Goal: Task Accomplishment & Management: Use online tool/utility

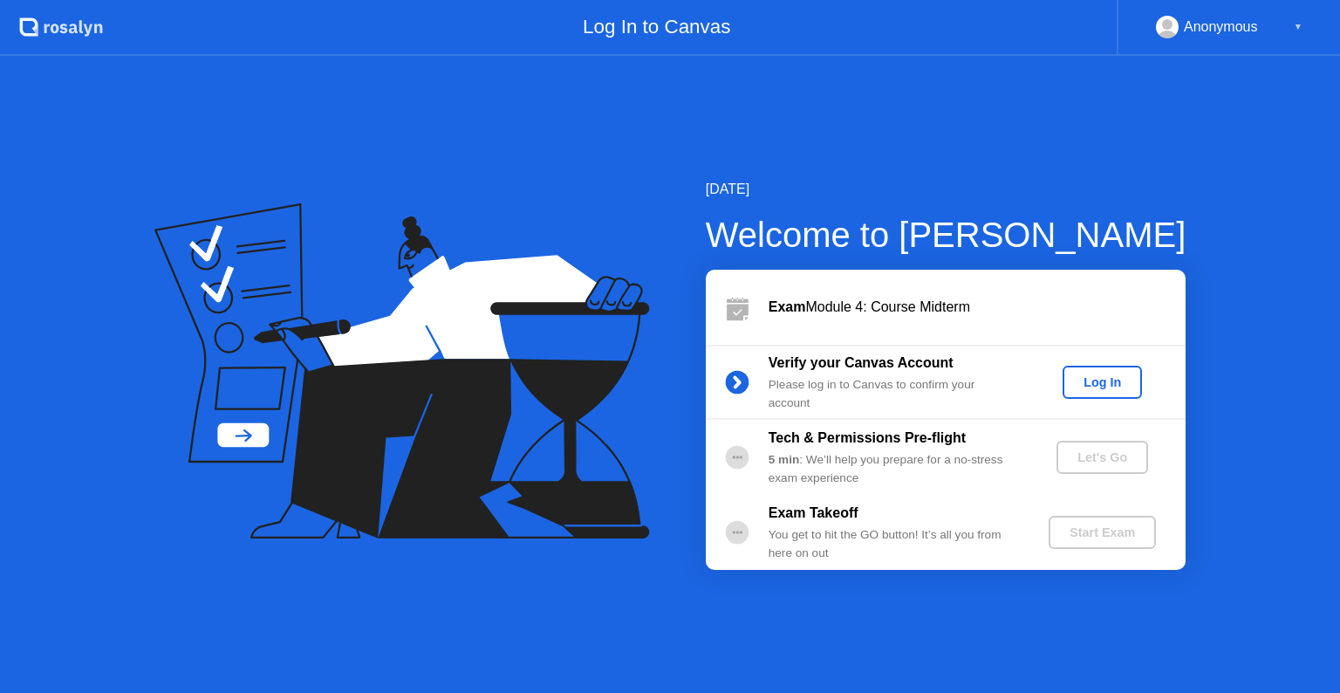
click at [1086, 388] on div "Log In" at bounding box center [1102, 382] width 65 height 14
click at [1108, 389] on div "Log In" at bounding box center [1102, 382] width 65 height 14
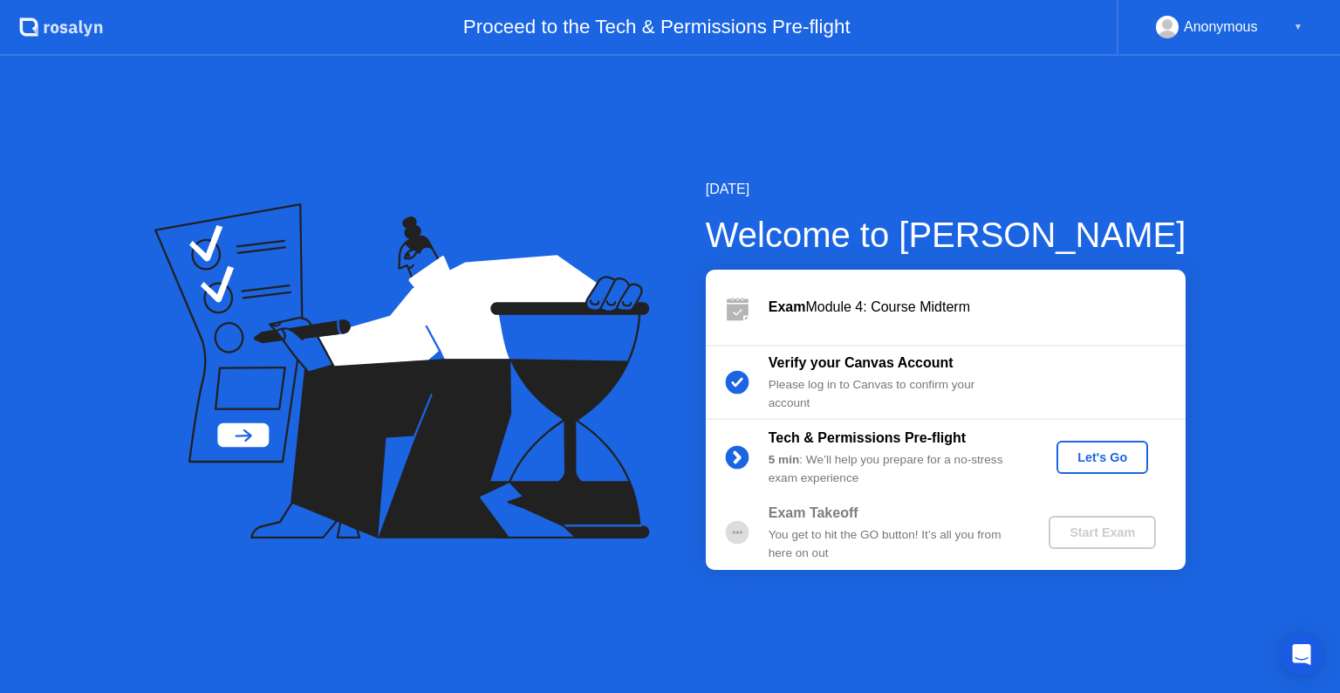
click at [1076, 450] on div "Let's Go" at bounding box center [1102, 457] width 78 height 14
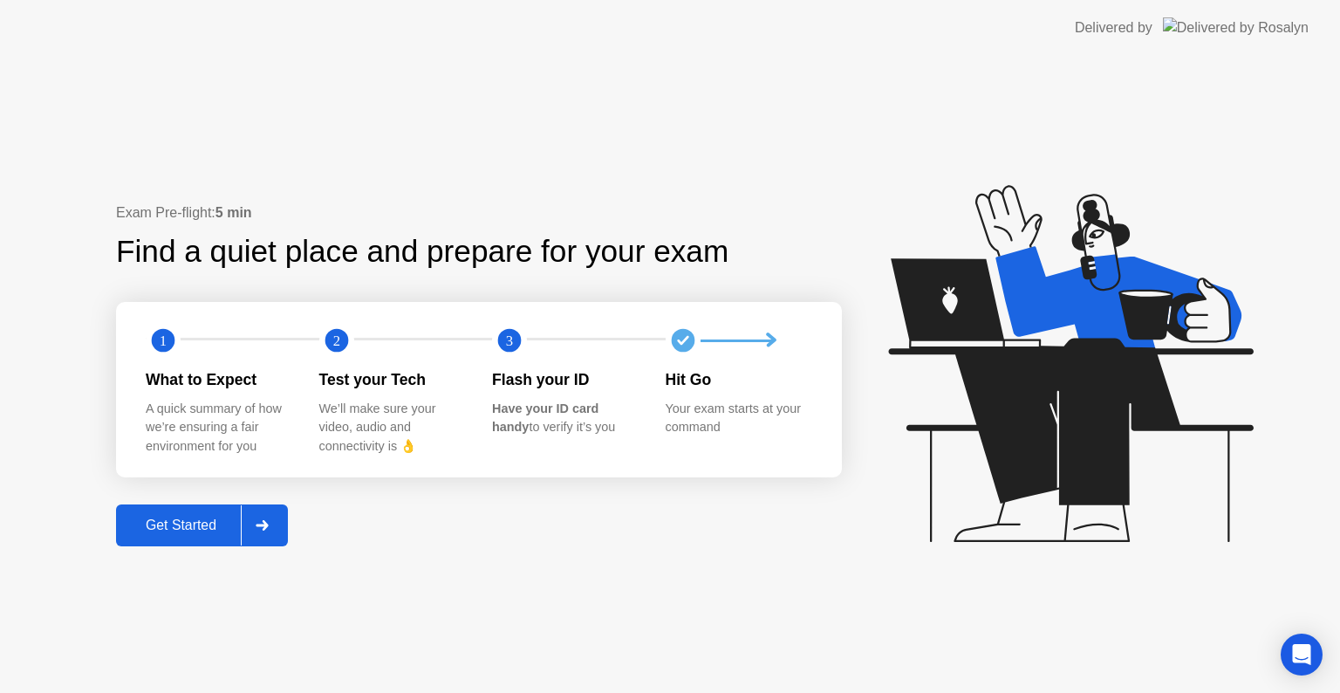
click at [275, 520] on div at bounding box center [262, 525] width 42 height 40
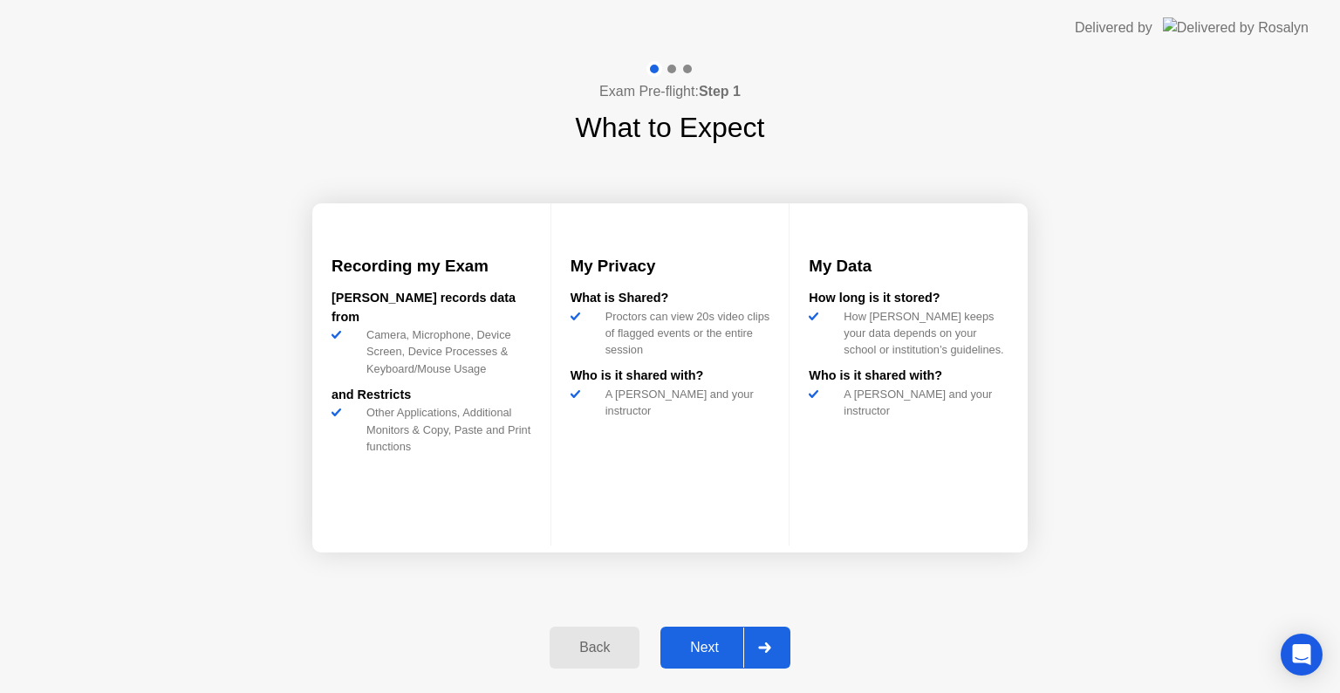
click at [767, 652] on icon at bounding box center [764, 647] width 12 height 10
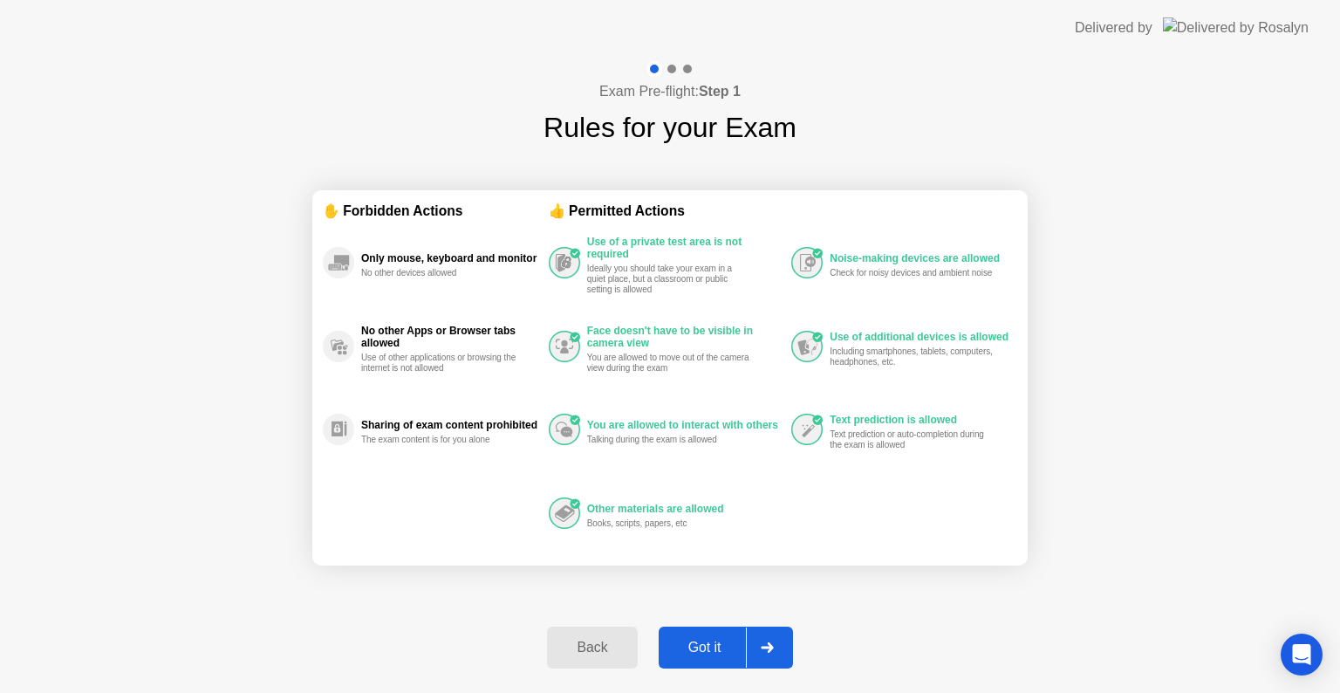
click at [767, 652] on icon at bounding box center [767, 647] width 13 height 10
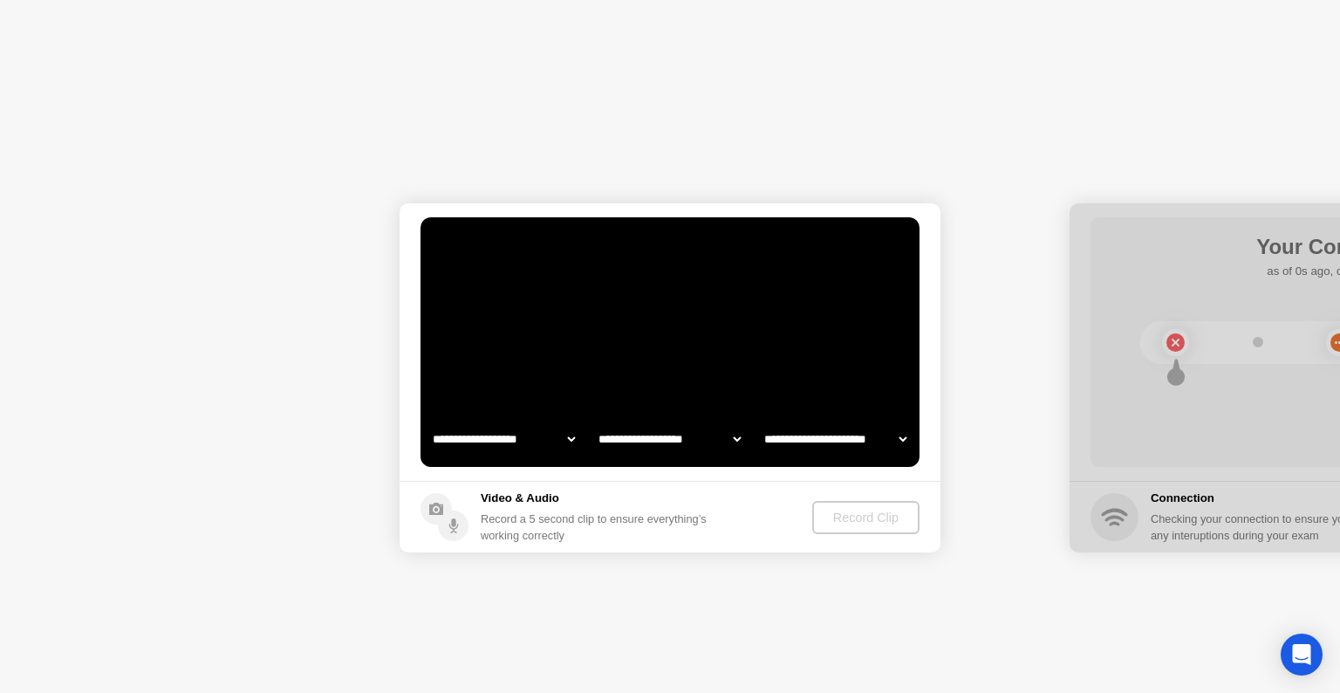
select select "**********"
select select "*******"
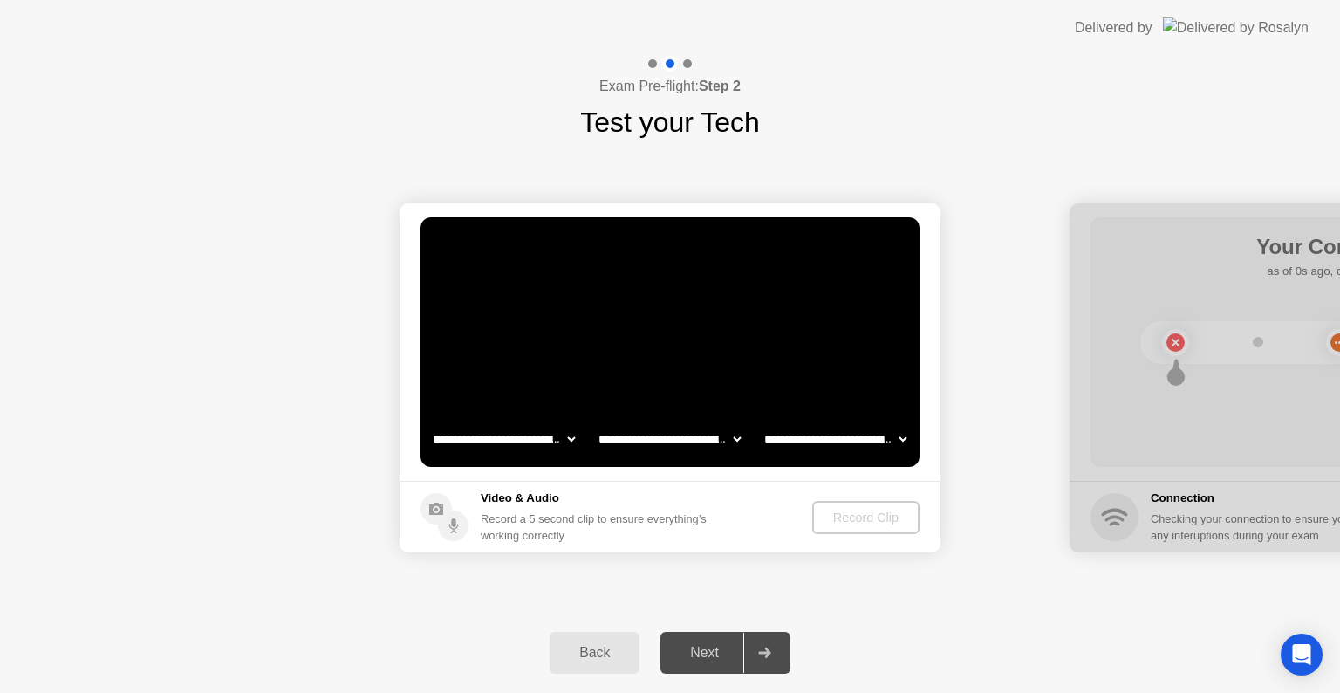
click at [569, 439] on select "**********" at bounding box center [503, 438] width 149 height 35
click at [429, 421] on select "**********" at bounding box center [503, 438] width 149 height 35
click at [878, 530] on button "Record Clip" at bounding box center [867, 517] width 106 height 33
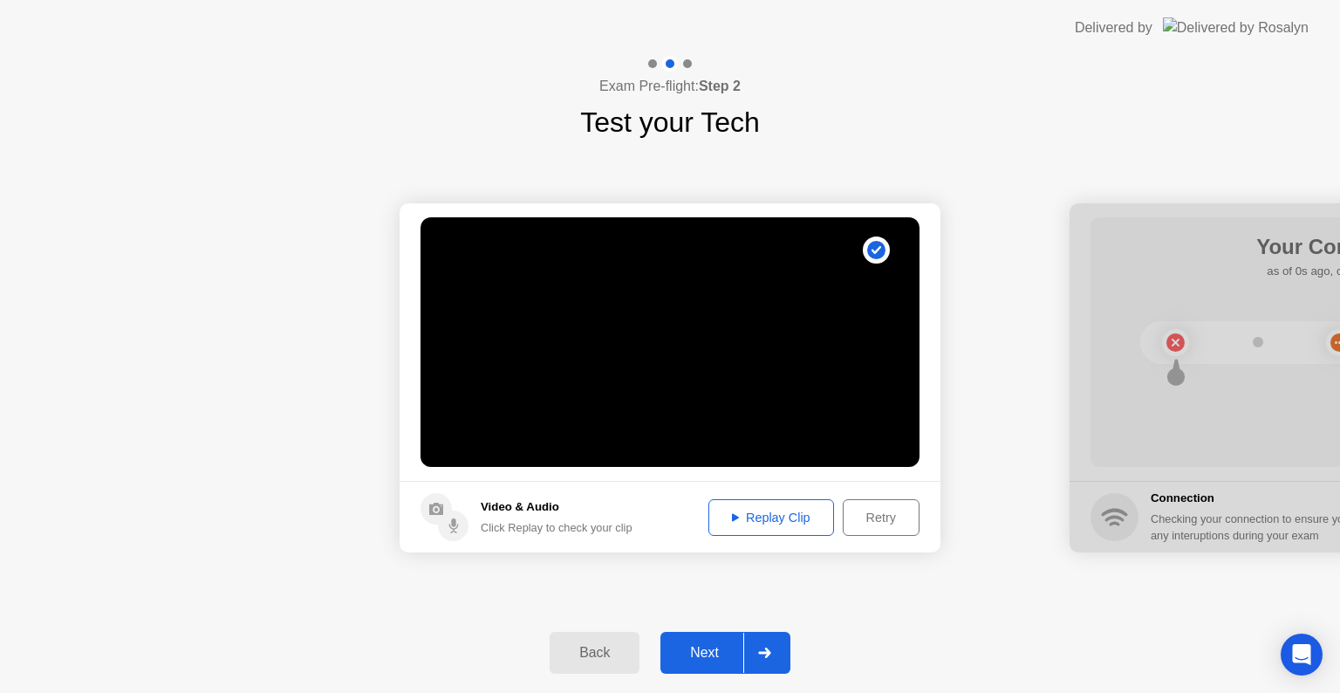
click at [775, 649] on div at bounding box center [764, 653] width 42 height 40
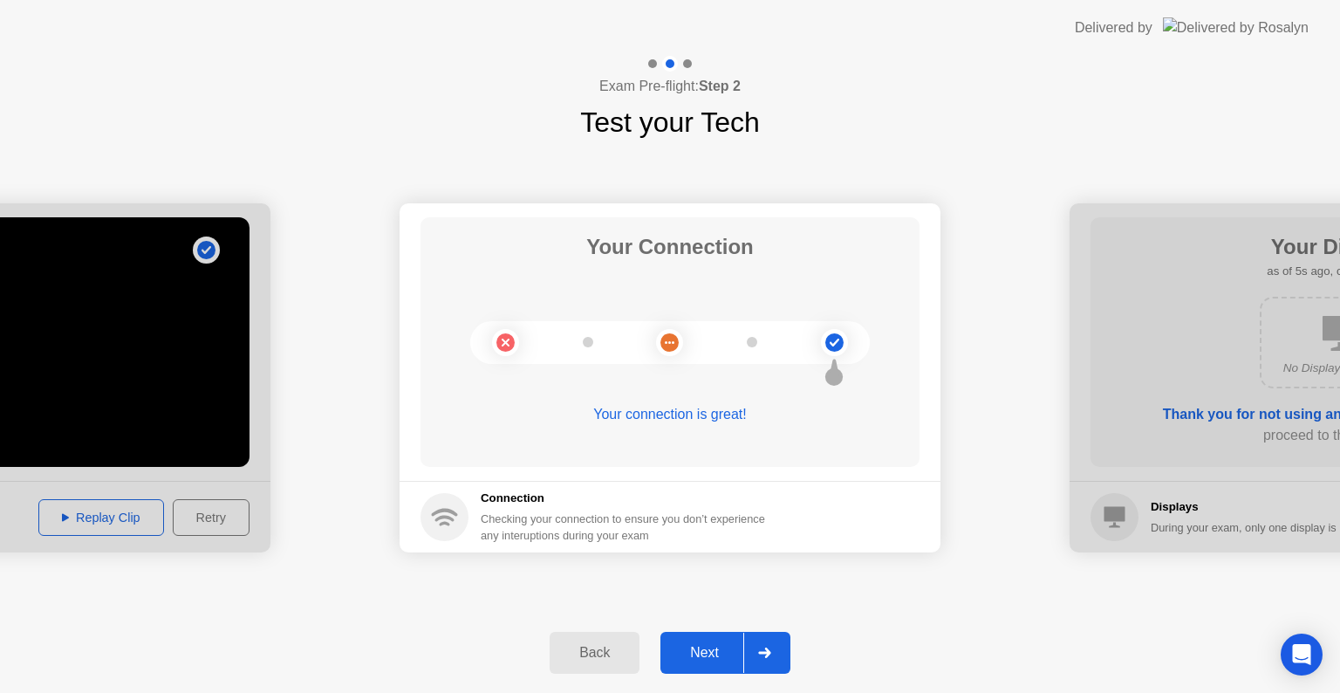
click at [764, 653] on icon at bounding box center [764, 652] width 13 height 10
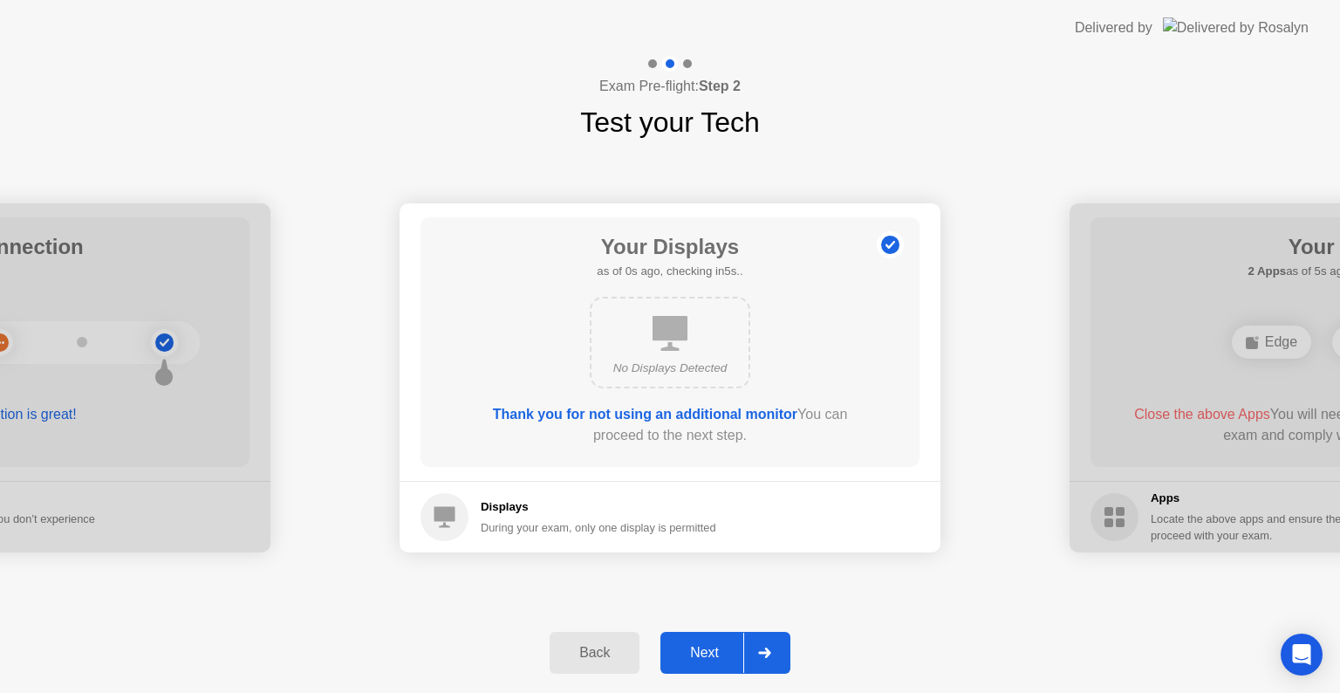
click at [764, 653] on icon at bounding box center [764, 652] width 13 height 10
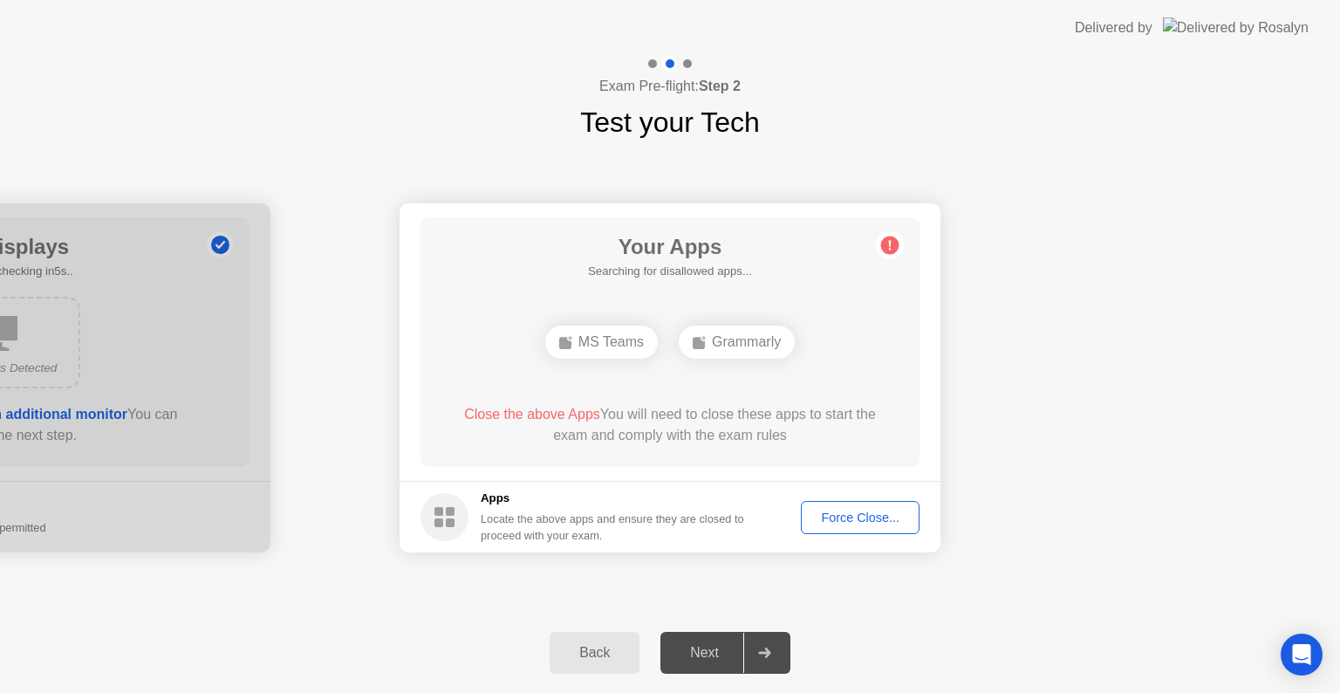
click at [837, 519] on div "Force Close..." at bounding box center [860, 517] width 106 height 14
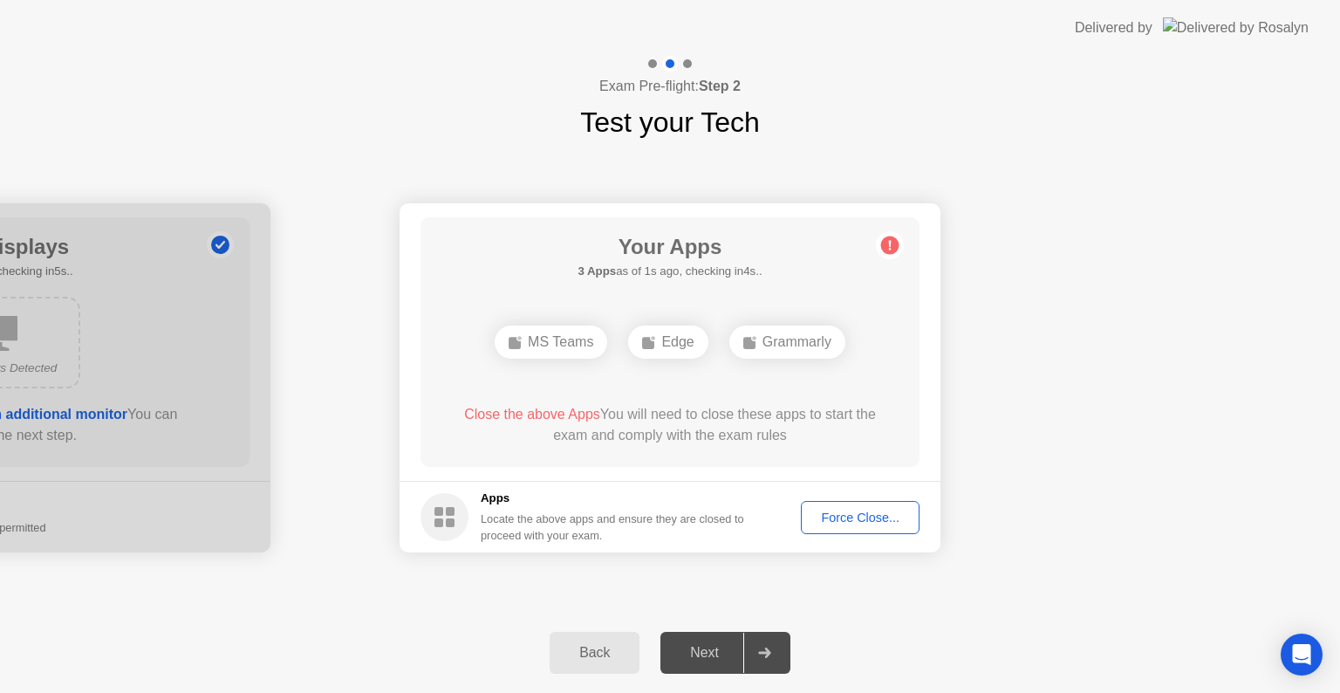
click at [864, 514] on div "Force Close..." at bounding box center [860, 517] width 106 height 14
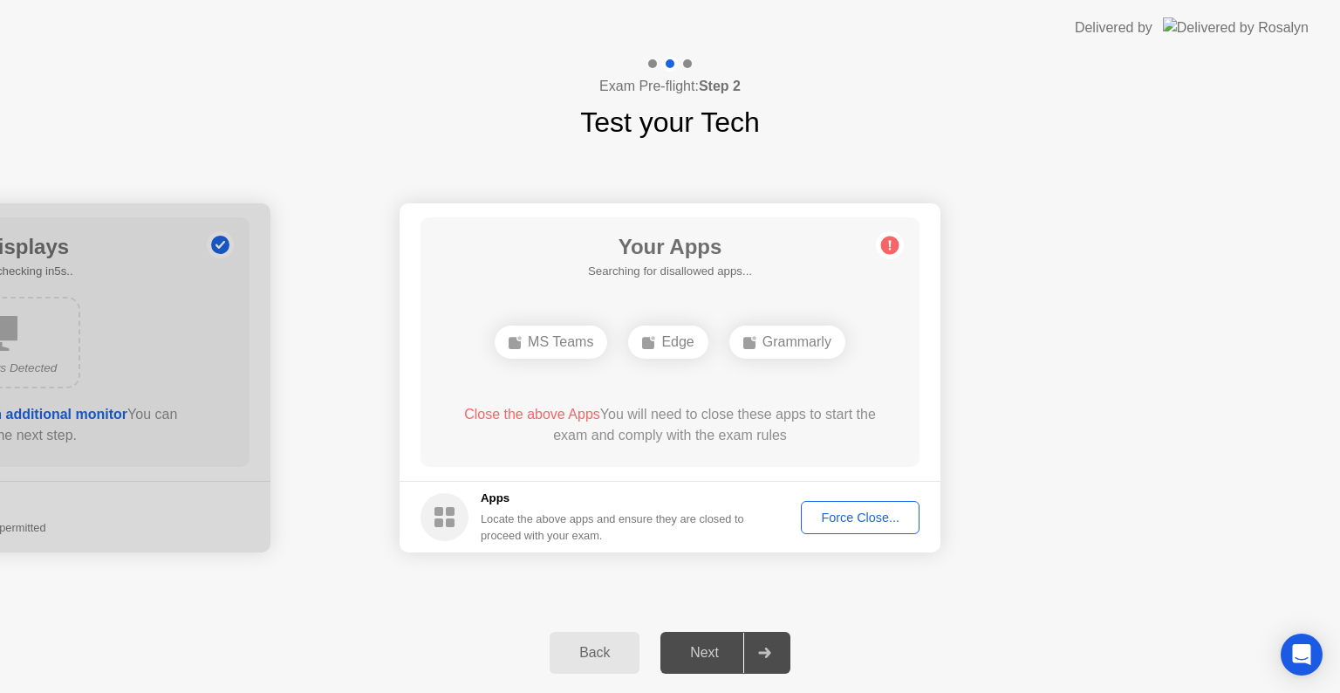
click at [749, 648] on div at bounding box center [764, 653] width 42 height 40
click at [850, 518] on div "Force Close..." at bounding box center [860, 517] width 106 height 14
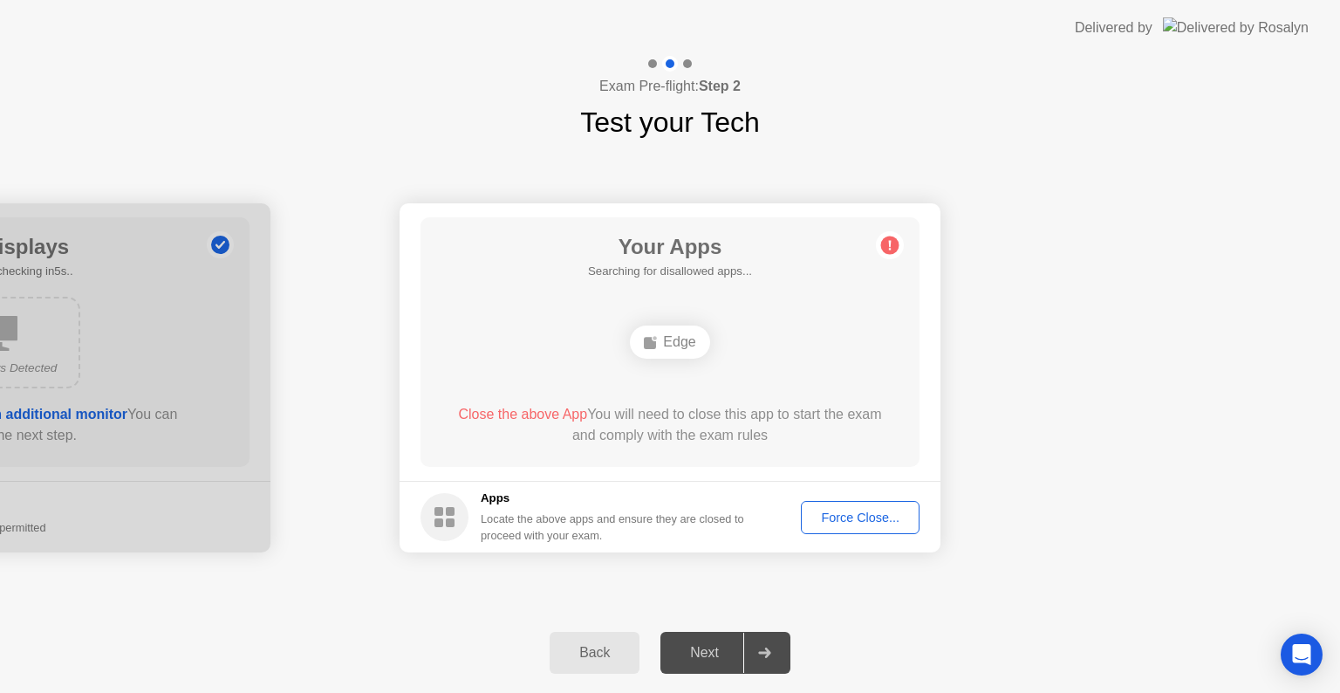
click at [693, 581] on div "**********" at bounding box center [670, 377] width 1340 height 469
click at [668, 339] on div "Edge" at bounding box center [669, 341] width 79 height 33
click at [886, 245] on circle at bounding box center [890, 245] width 18 height 18
click at [845, 521] on div "Force Close..." at bounding box center [860, 517] width 106 height 14
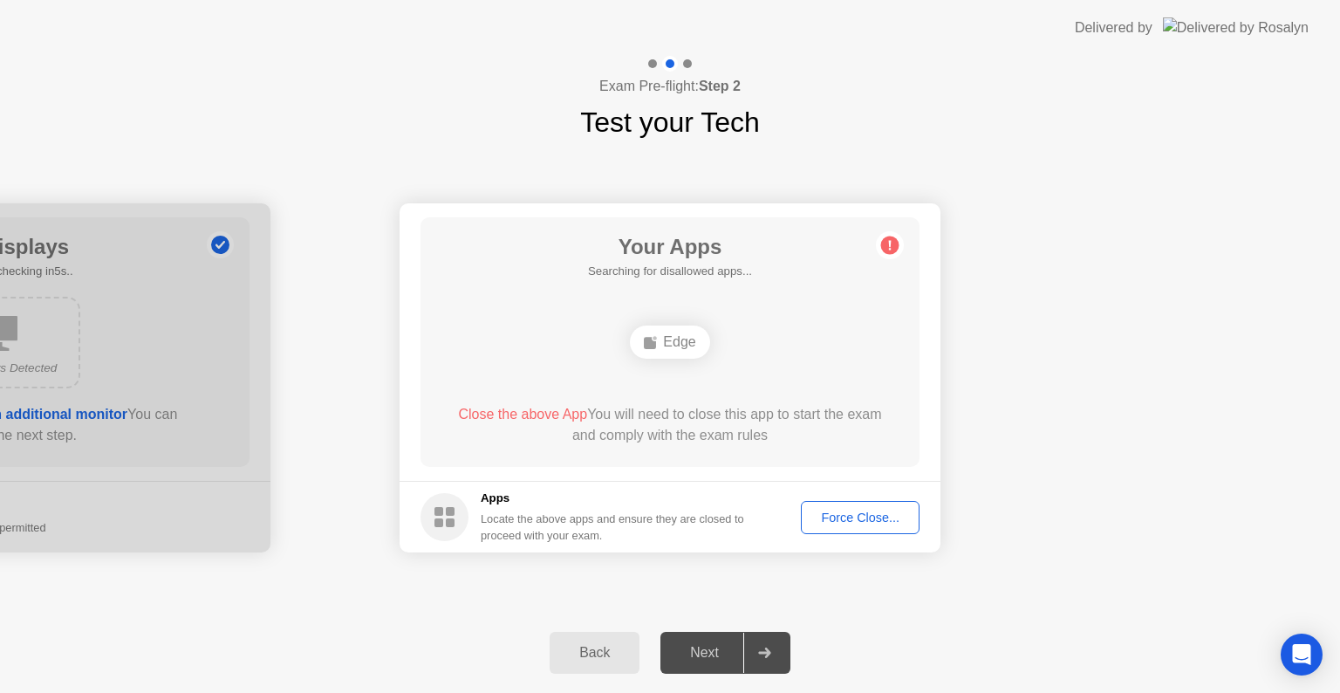
click at [592, 645] on div "Back" at bounding box center [594, 653] width 79 height 16
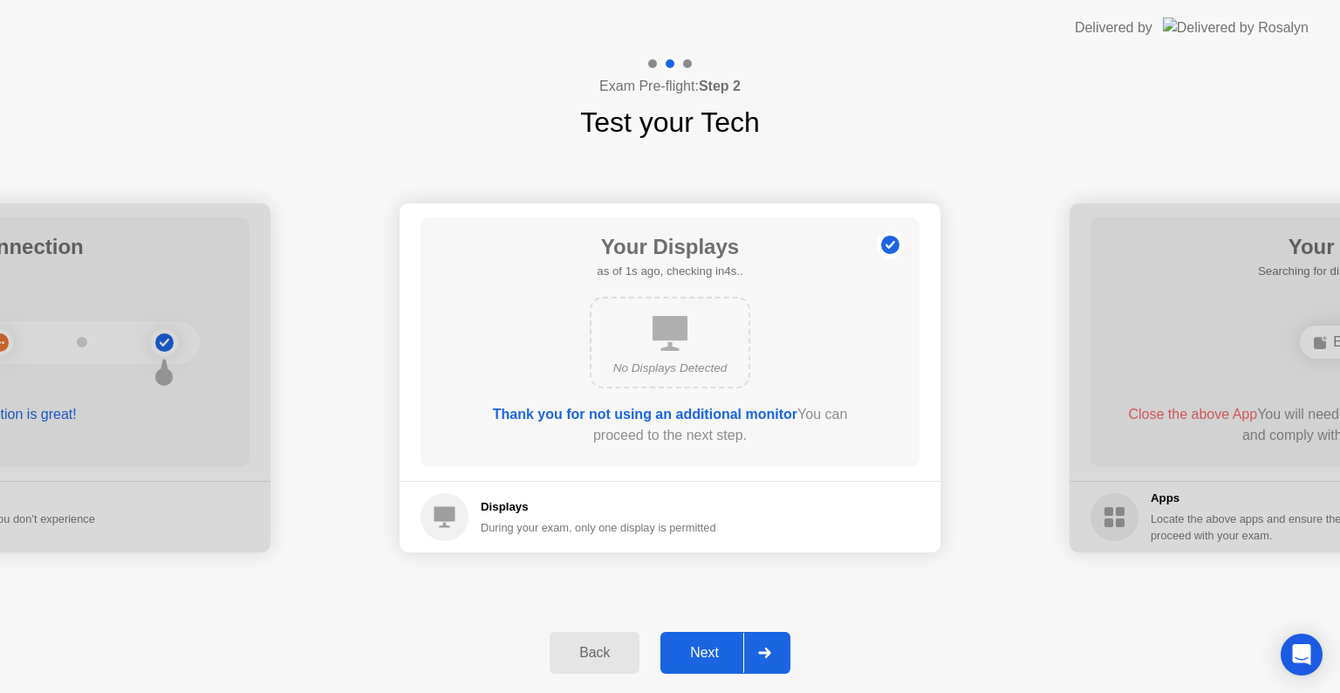
click at [736, 645] on div "Next" at bounding box center [705, 653] width 78 height 16
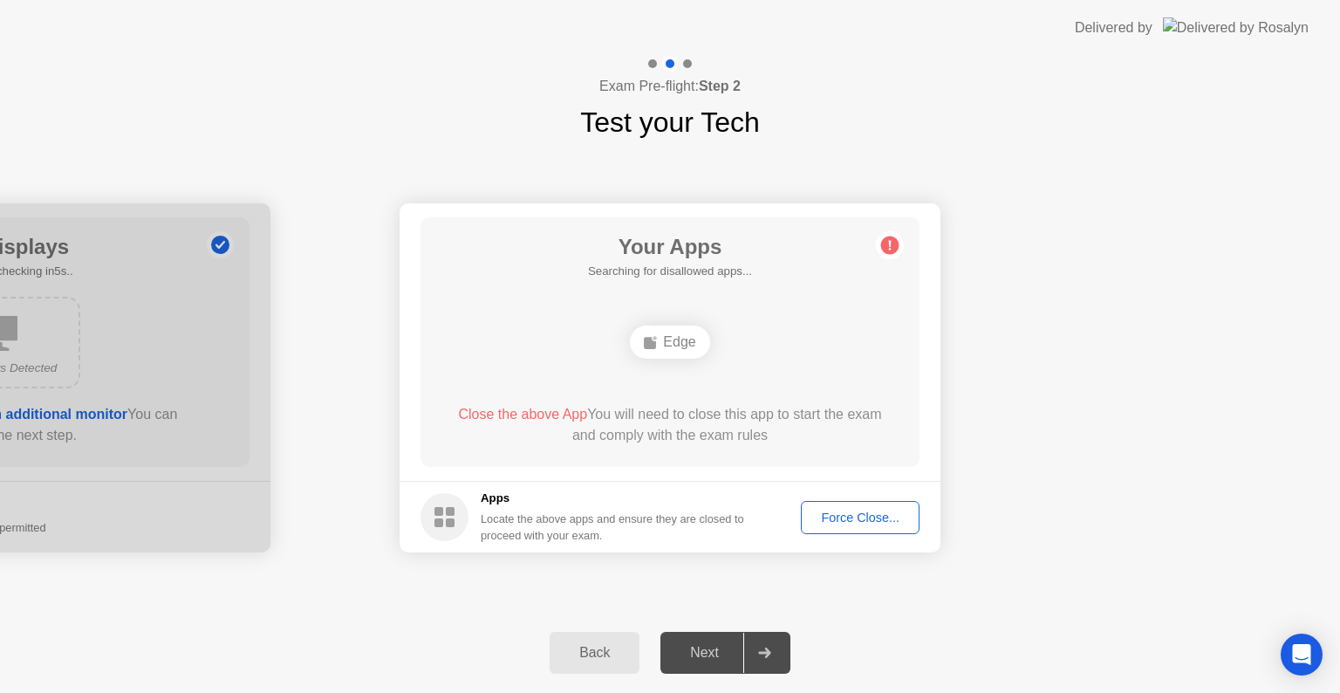
click at [741, 645] on div "Next" at bounding box center [705, 653] width 78 height 16
click at [863, 517] on div "Force Close..." at bounding box center [860, 517] width 106 height 14
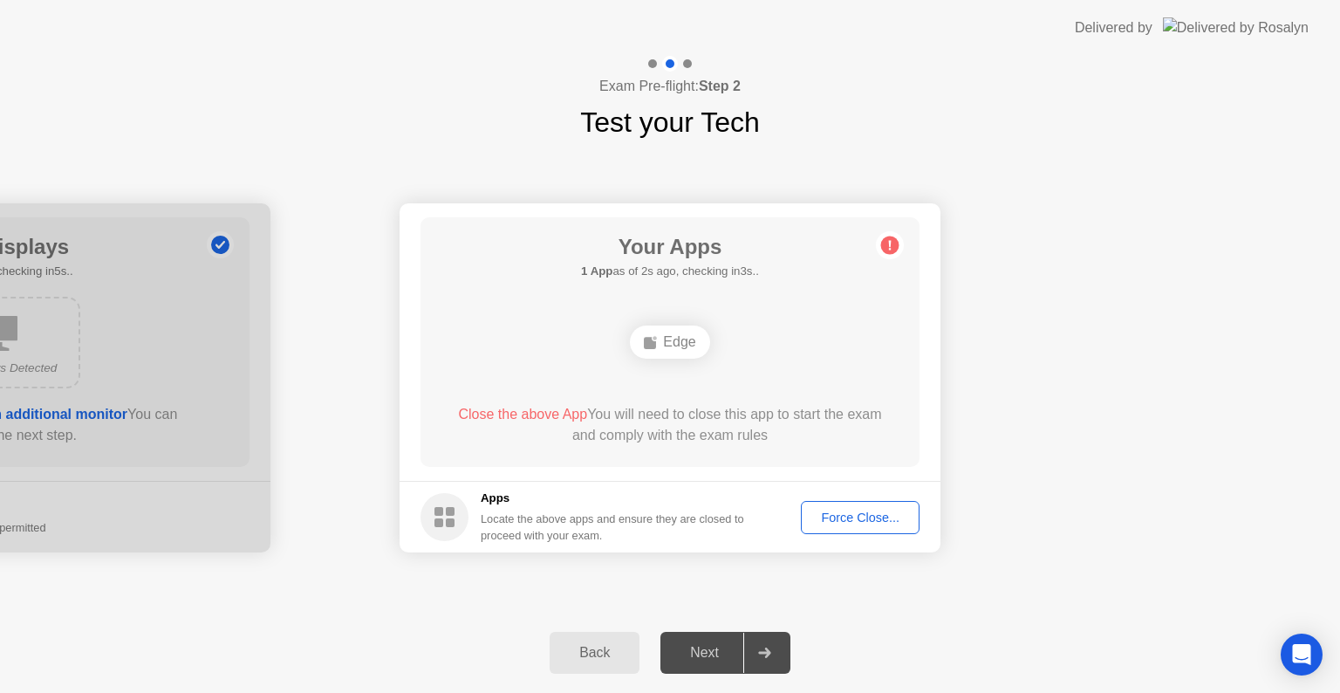
click at [849, 516] on div "Force Close..." at bounding box center [860, 517] width 106 height 14
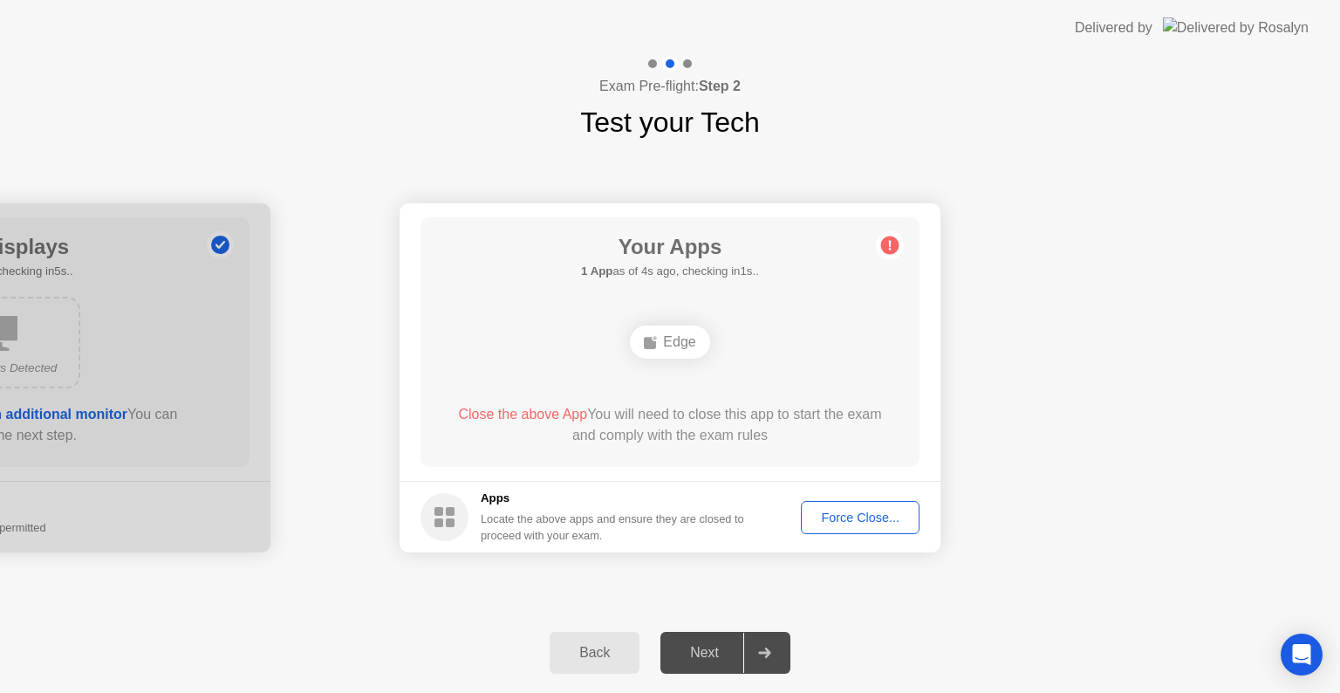
click at [845, 530] on button "Force Close..." at bounding box center [860, 517] width 119 height 33
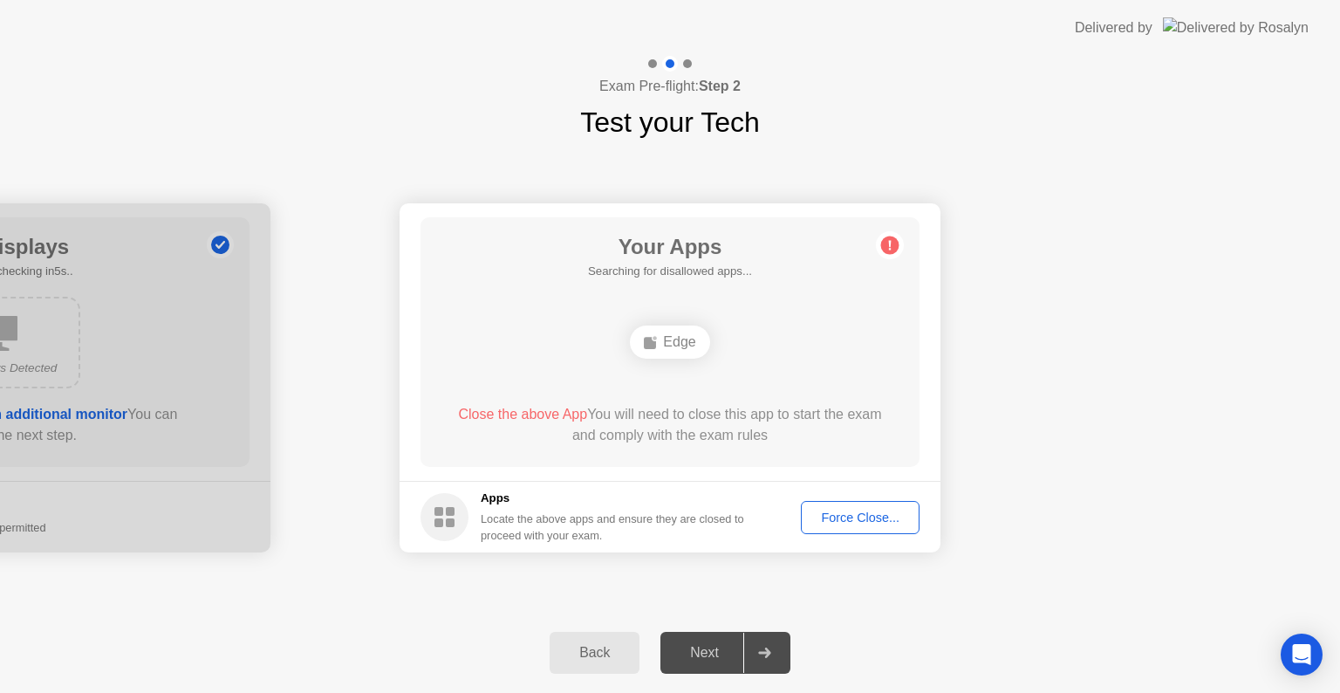
click at [590, 656] on div "Back" at bounding box center [594, 653] width 79 height 16
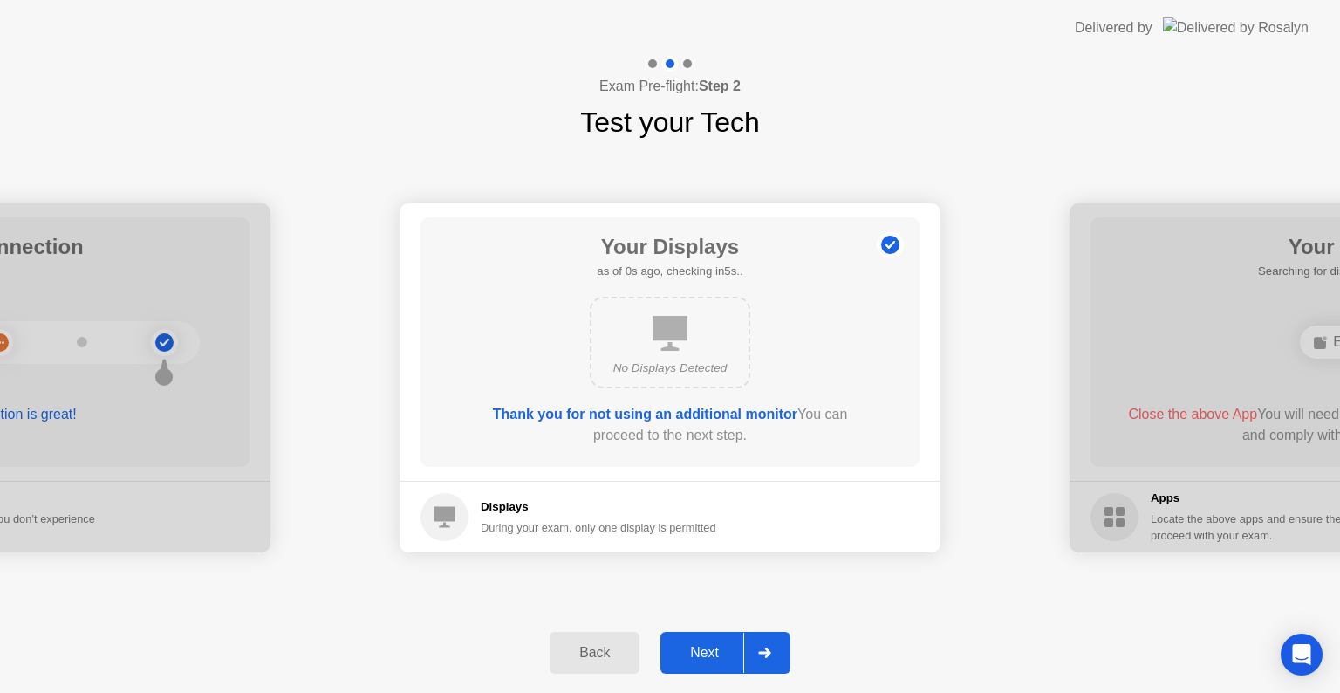
click at [590, 656] on div "Back" at bounding box center [594, 653] width 79 height 16
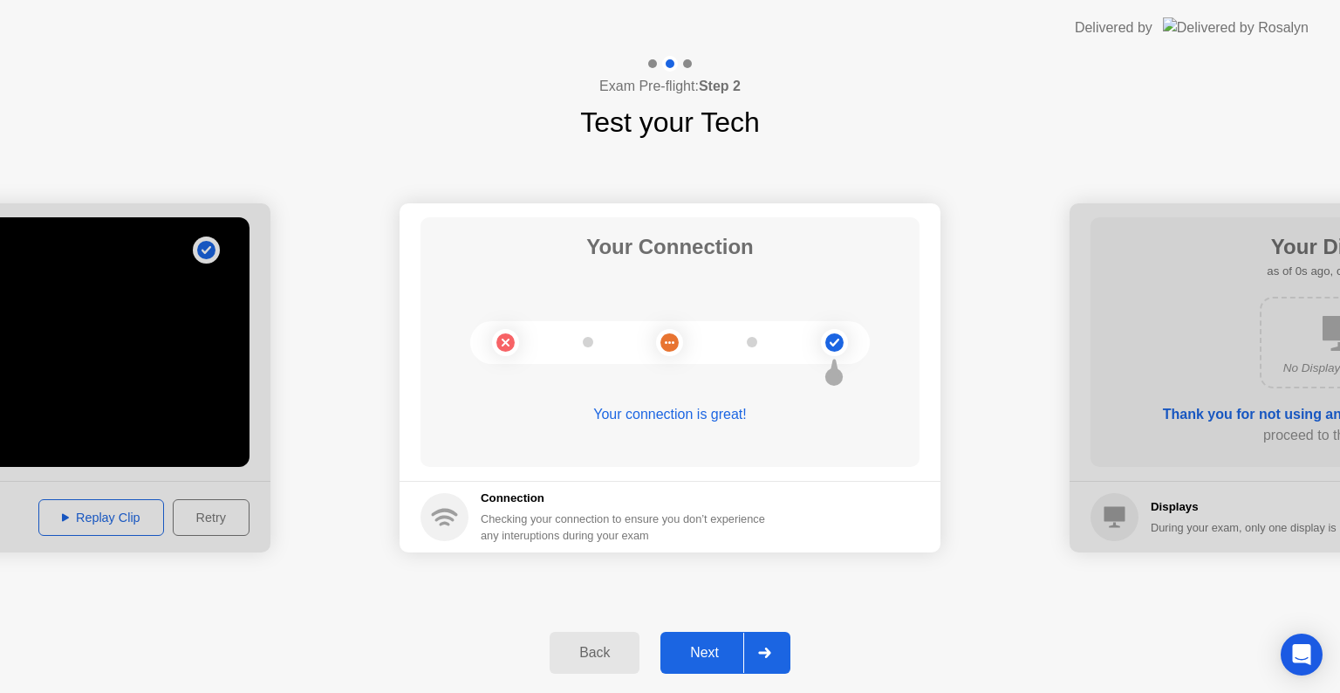
click at [590, 656] on div "Back" at bounding box center [594, 653] width 79 height 16
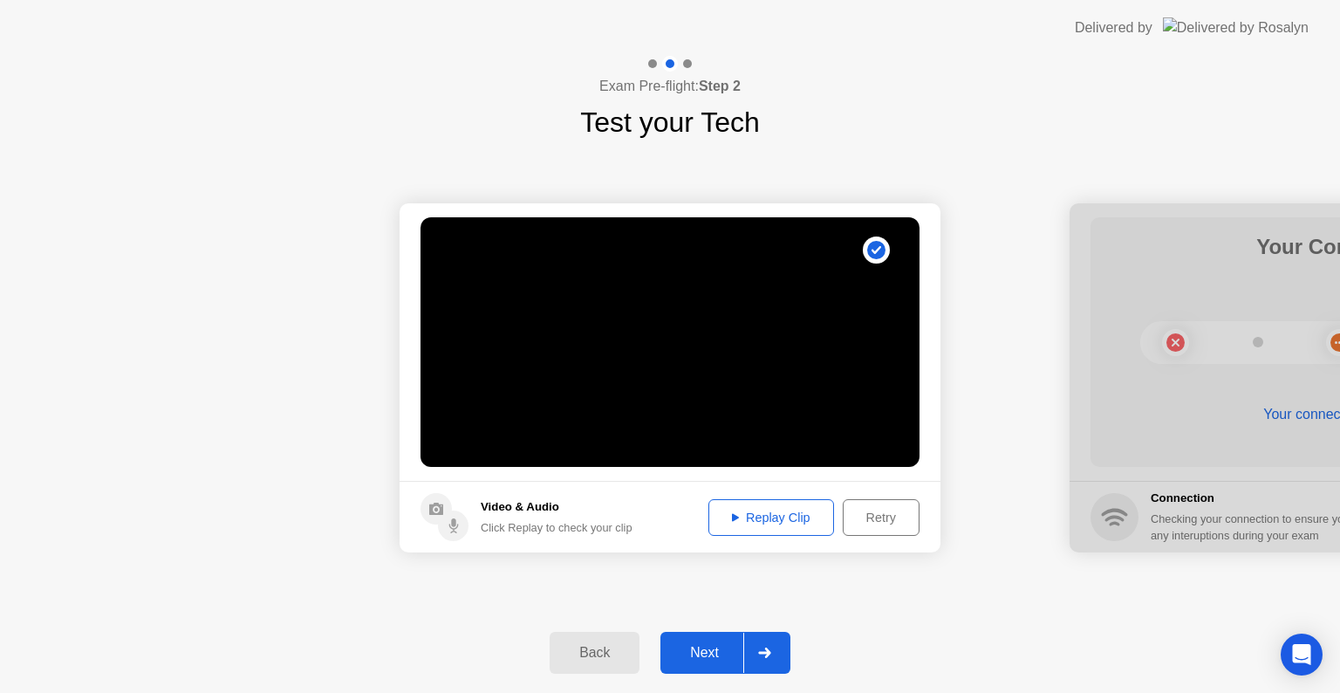
click at [590, 656] on div "Back" at bounding box center [594, 653] width 79 height 16
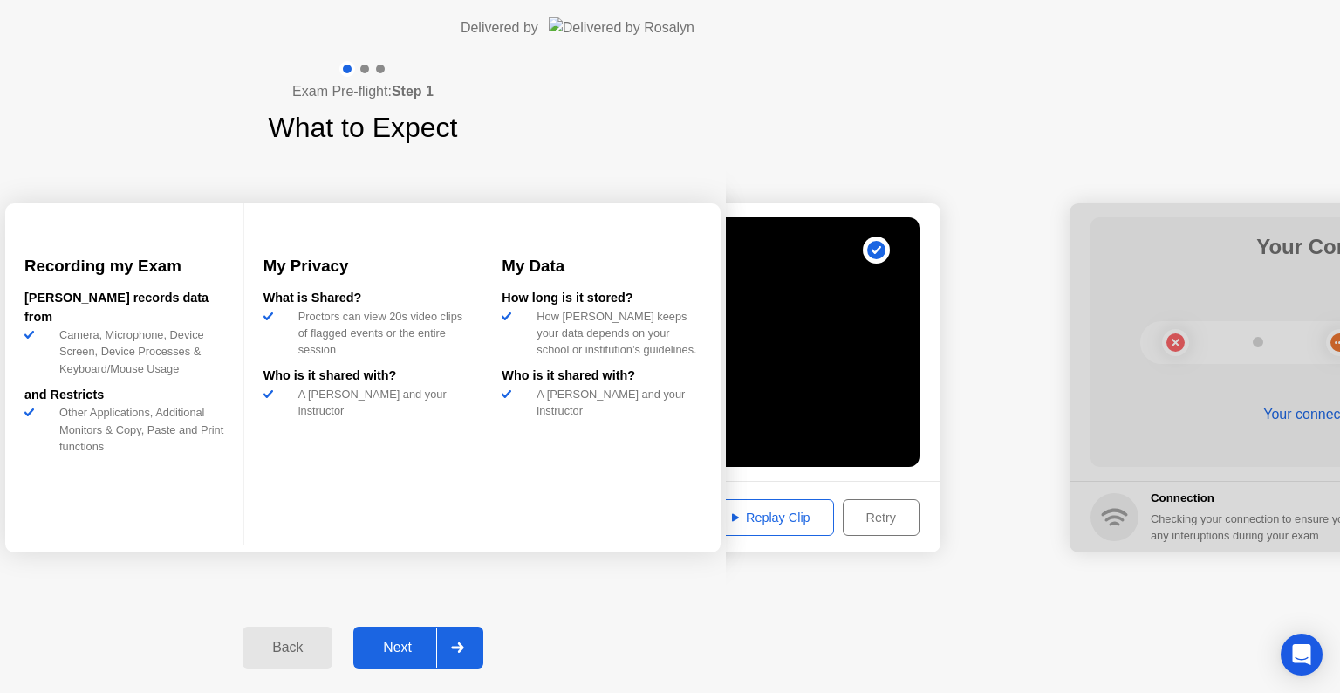
click at [327, 655] on div "Back" at bounding box center [287, 647] width 79 height 16
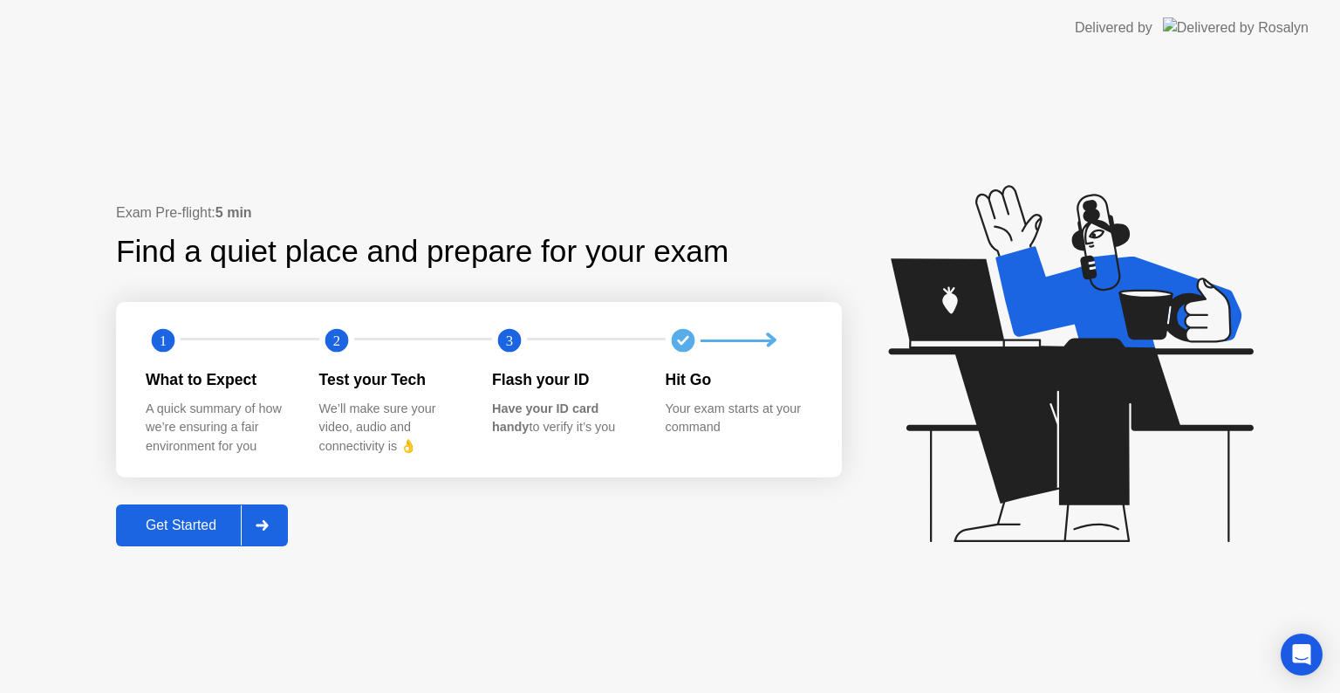
click at [261, 520] on icon at bounding box center [262, 525] width 13 height 10
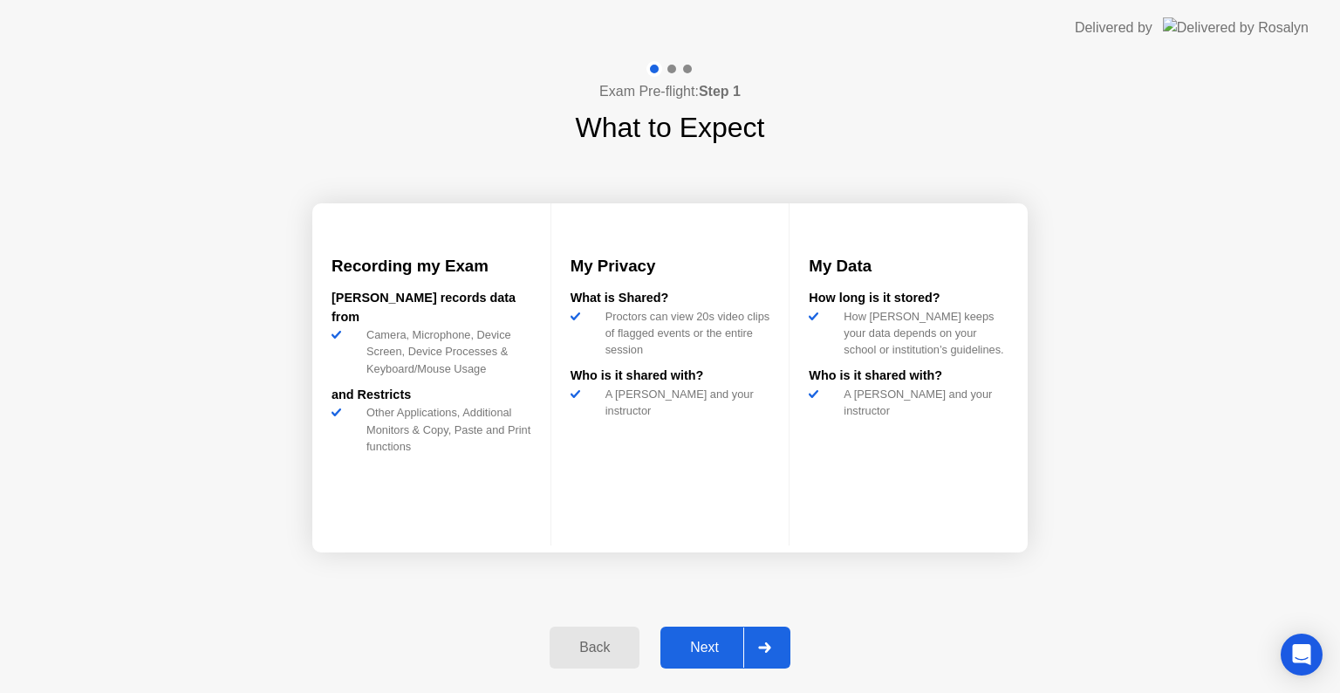
click at [757, 634] on div at bounding box center [764, 647] width 42 height 40
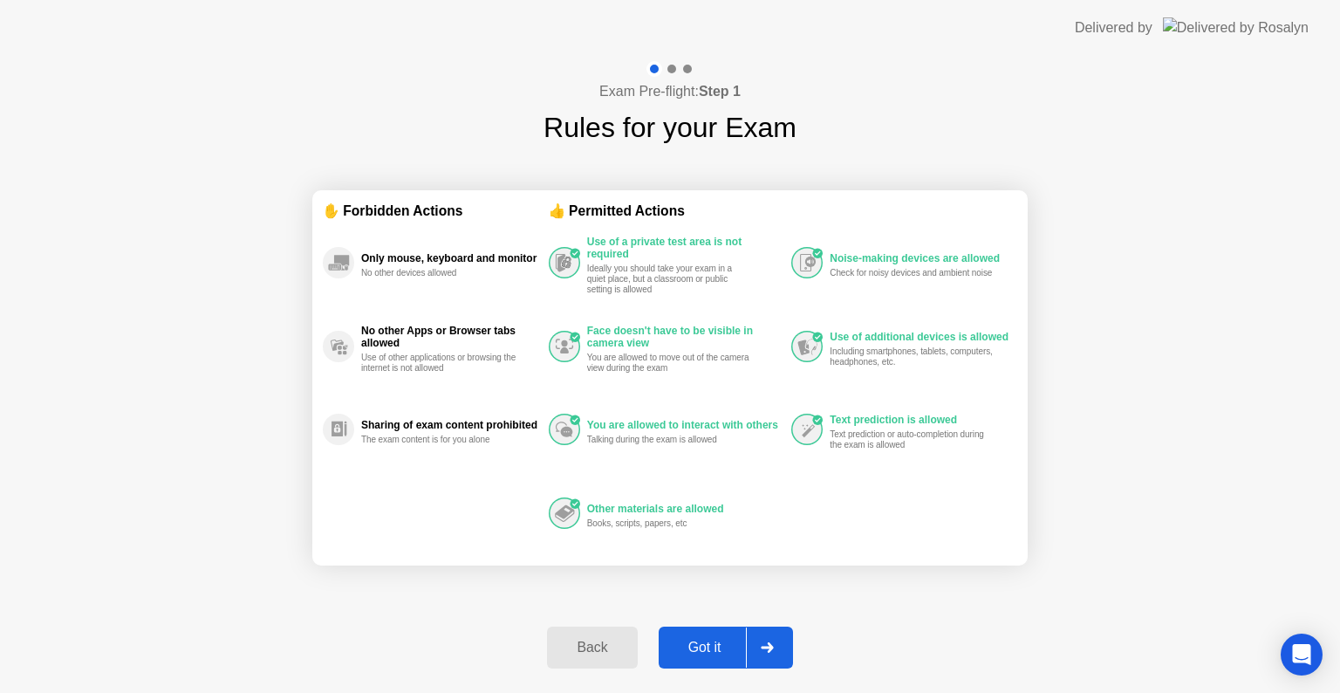
click at [757, 634] on div at bounding box center [767, 647] width 42 height 40
select select "**********"
select select "*******"
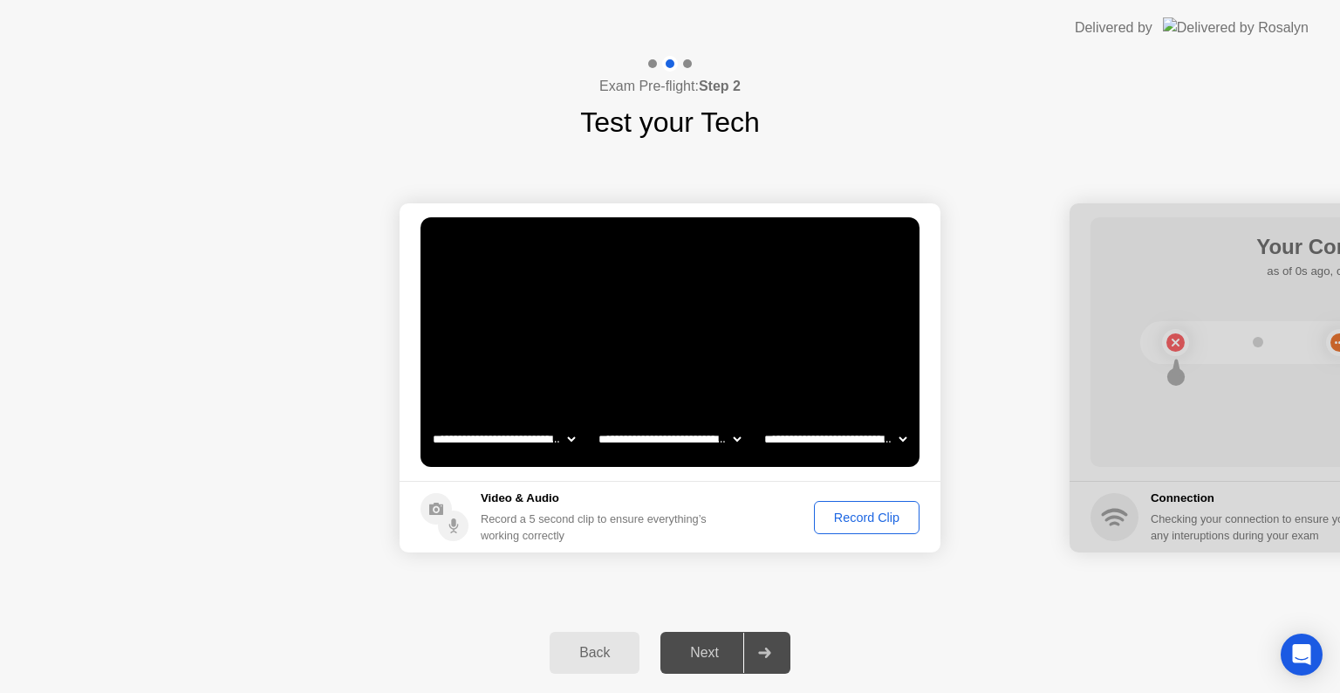
click at [846, 530] on button "Record Clip" at bounding box center [867, 517] width 106 height 33
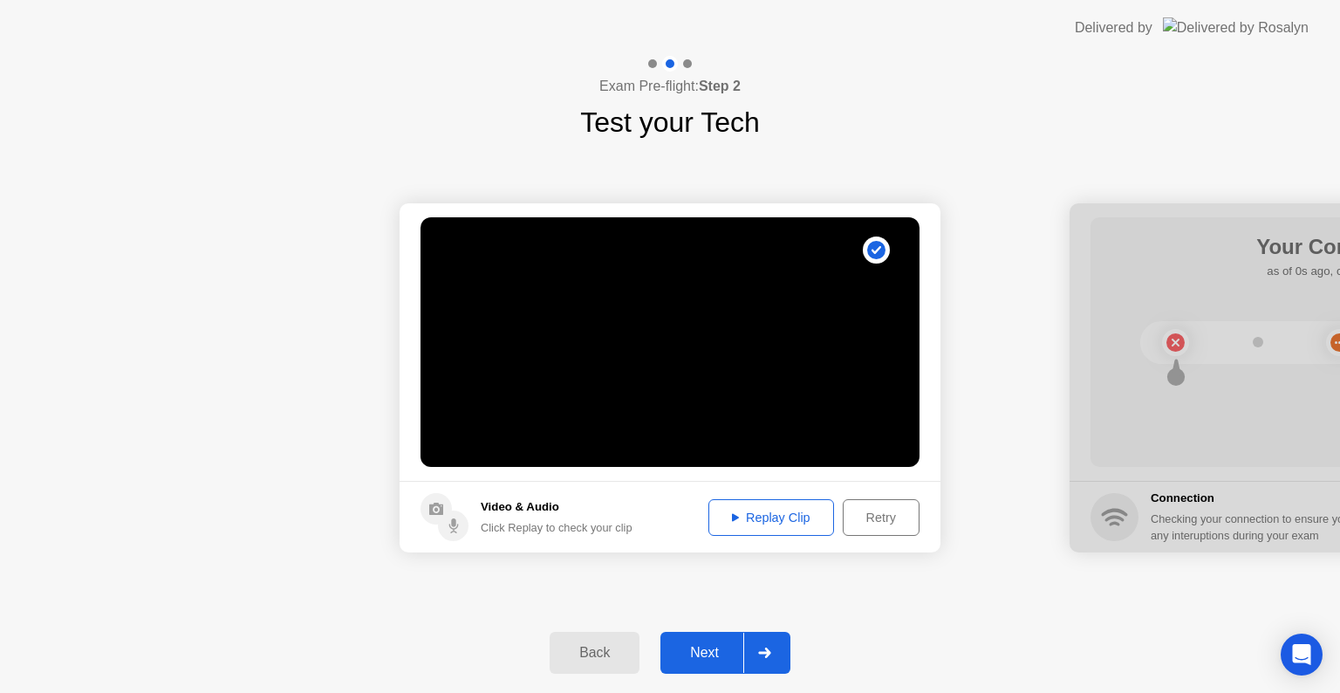
click at [771, 661] on div at bounding box center [764, 653] width 42 height 40
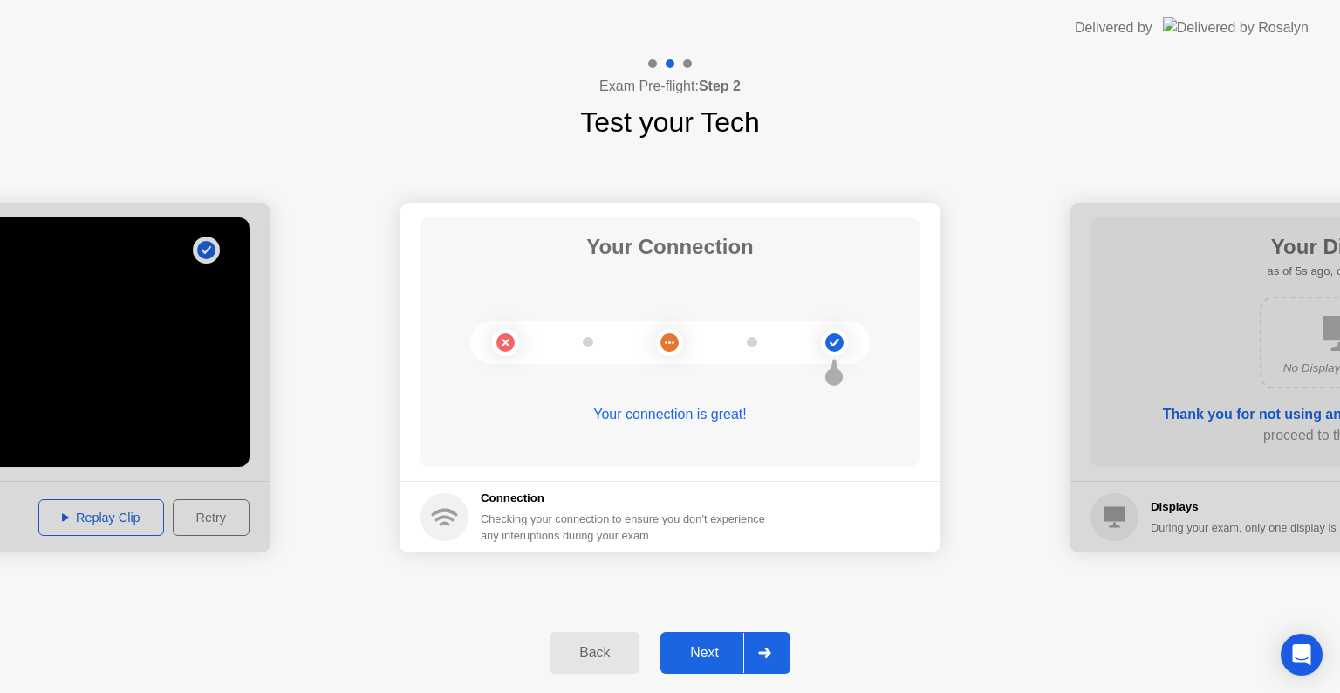
click at [771, 661] on div at bounding box center [764, 653] width 42 height 40
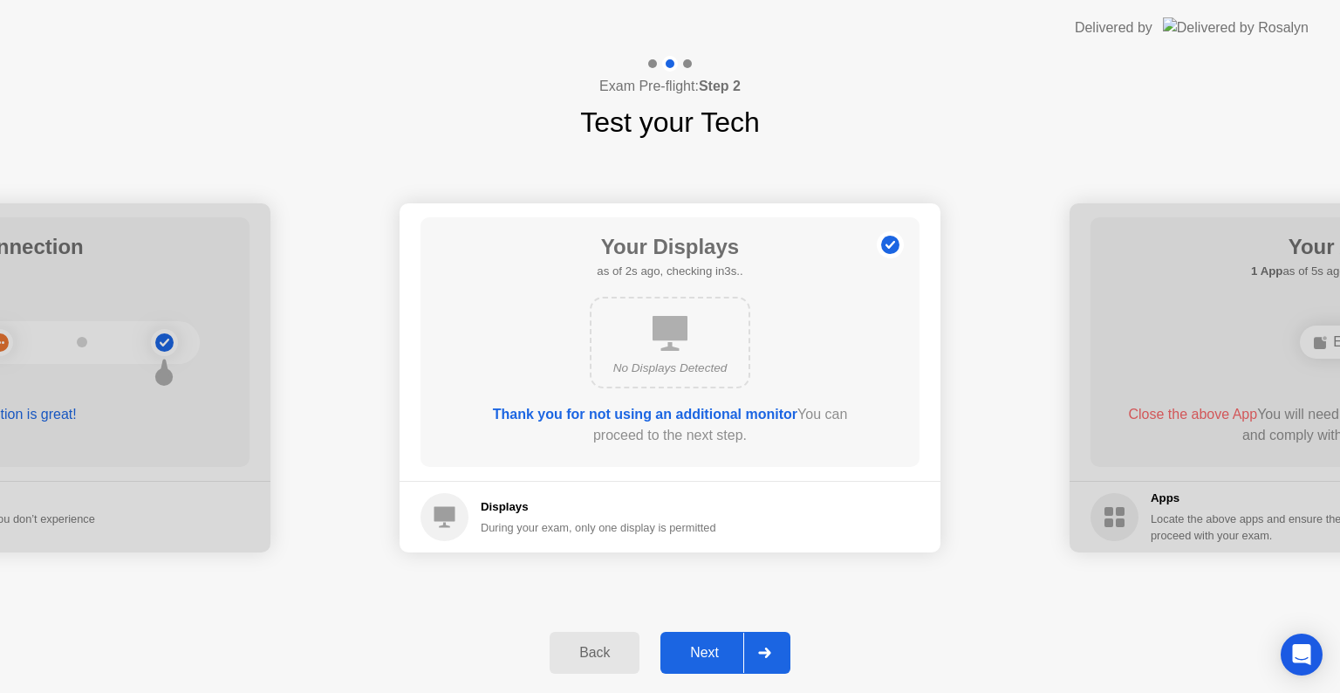
click at [771, 661] on div at bounding box center [764, 653] width 42 height 40
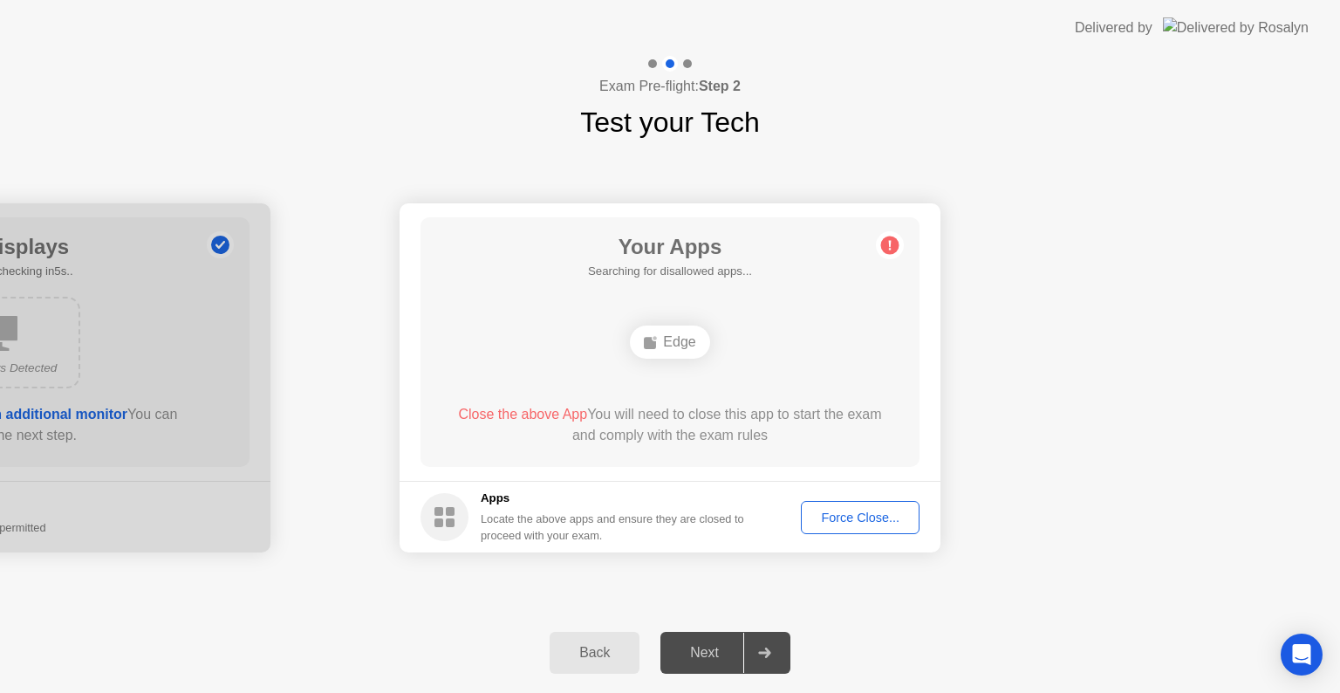
click at [679, 346] on div "Edge" at bounding box center [669, 341] width 79 height 33
click at [863, 518] on div "Force Close..." at bounding box center [860, 517] width 106 height 14
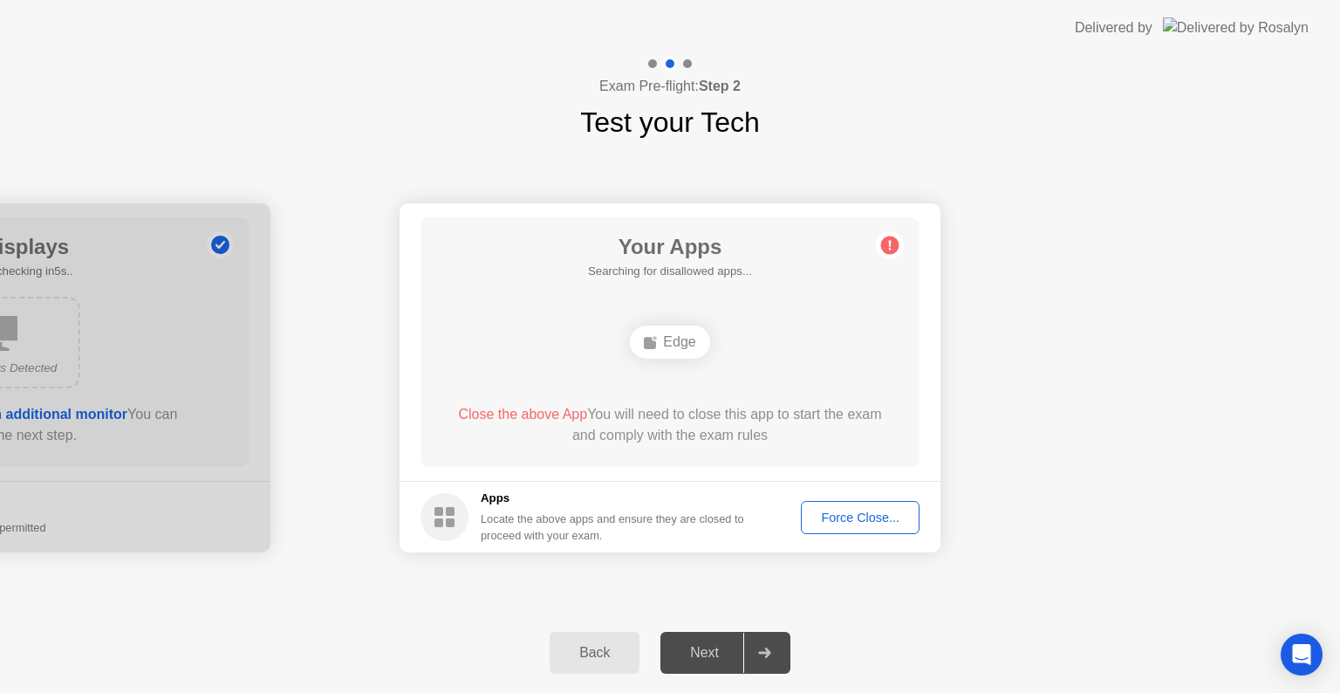
click at [855, 517] on div "Force Close..." at bounding box center [860, 517] width 106 height 14
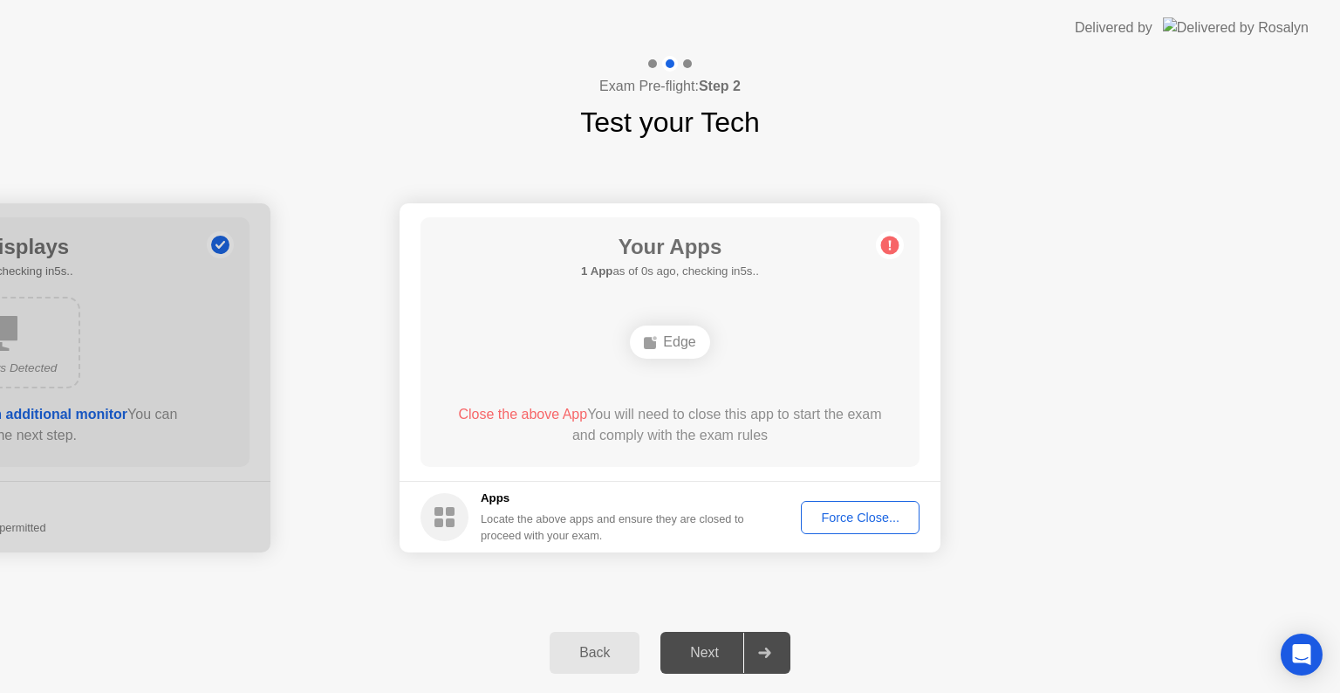
click at [876, 519] on div "Force Close..." at bounding box center [860, 517] width 106 height 14
